Goal: Book appointment/travel/reservation

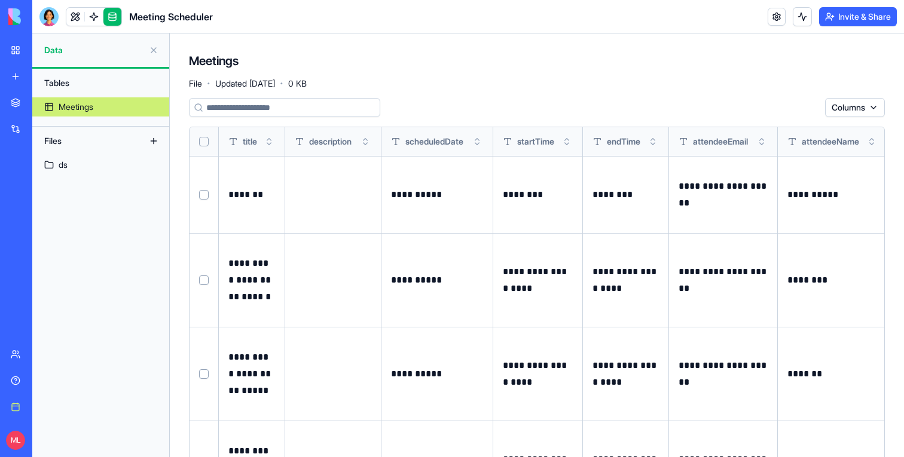
click at [802, 19] on button at bounding box center [802, 16] width 19 height 19
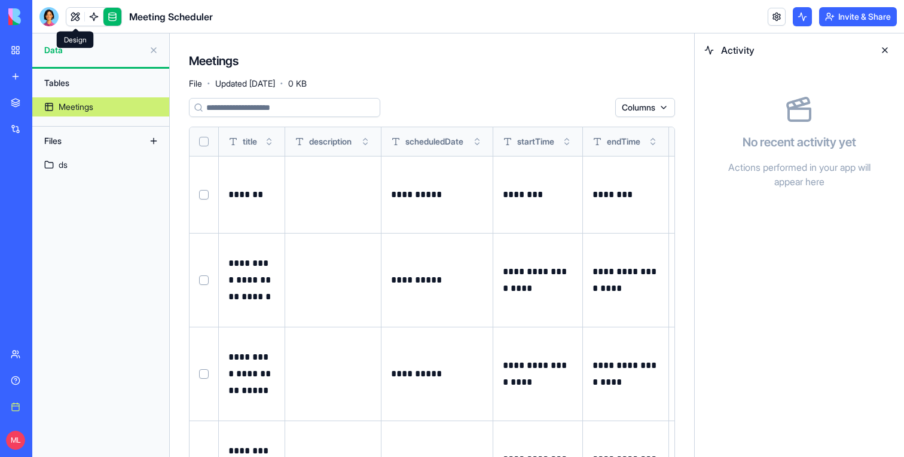
click at [71, 20] on link at bounding box center [75, 17] width 18 height 18
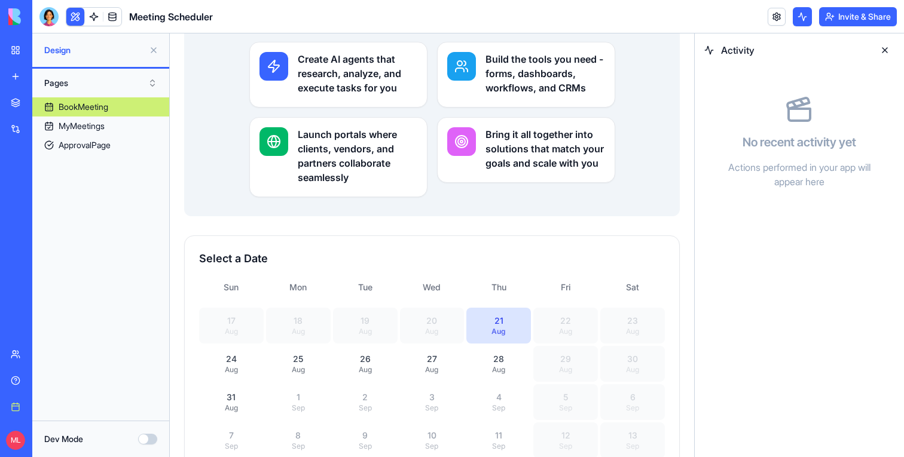
scroll to position [352, 0]
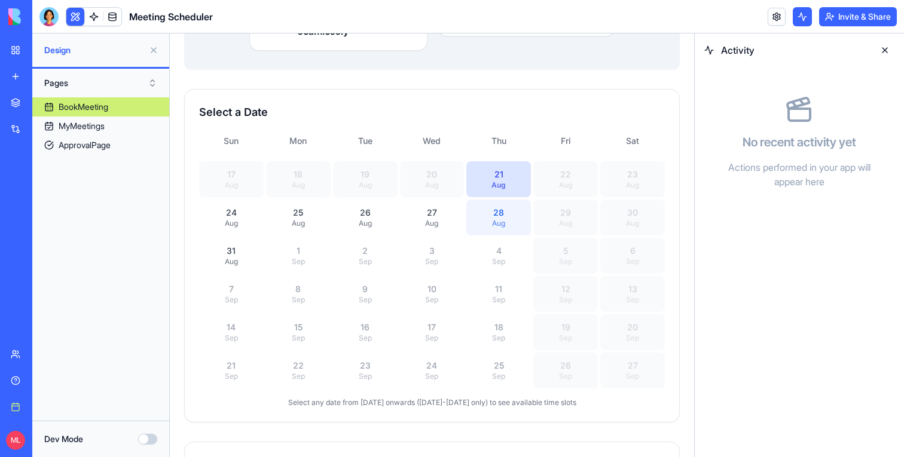
click at [491, 213] on button "[DATE]" at bounding box center [498, 218] width 65 height 36
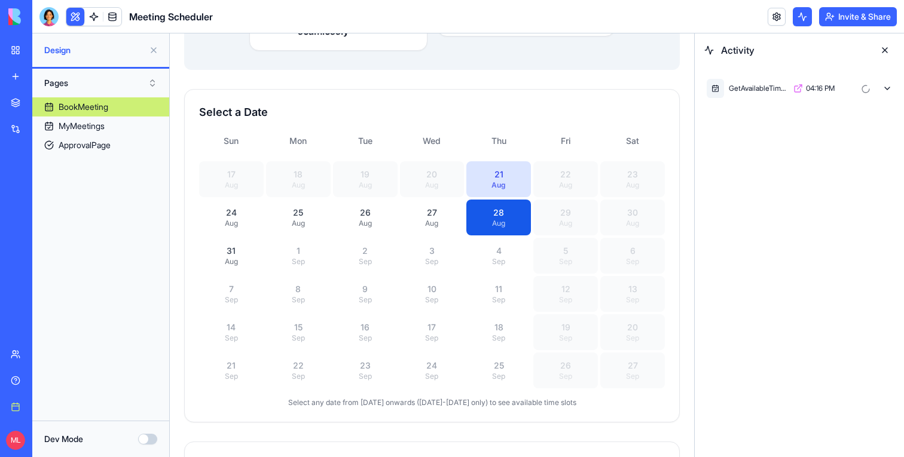
click at [886, 87] on icon at bounding box center [888, 89] width 10 height 10
click at [886, 155] on icon at bounding box center [887, 155] width 5 height 2
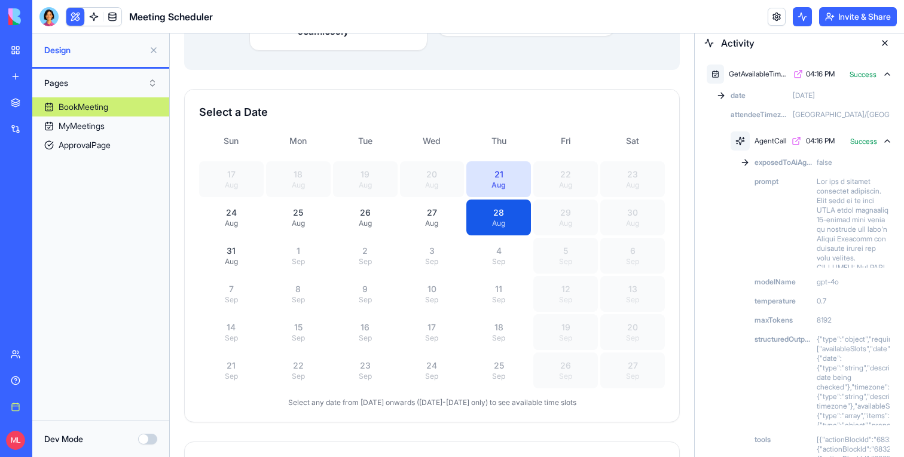
click at [887, 144] on icon at bounding box center [888, 141] width 10 height 10
